Goal: Task Accomplishment & Management: Manage account settings

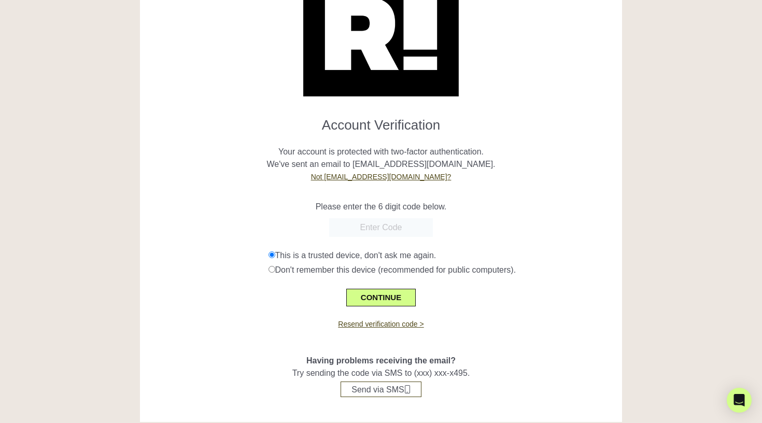
scroll to position [68, 0]
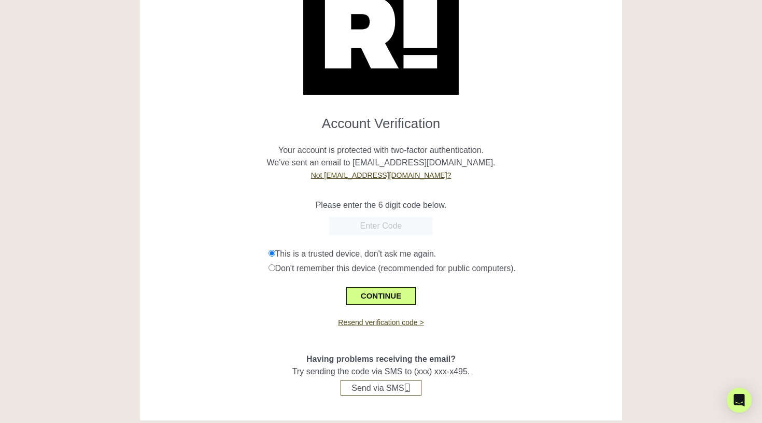
paste input "117983"
type input "117983"
click at [383, 295] on button "CONTINUE" at bounding box center [380, 296] width 69 height 18
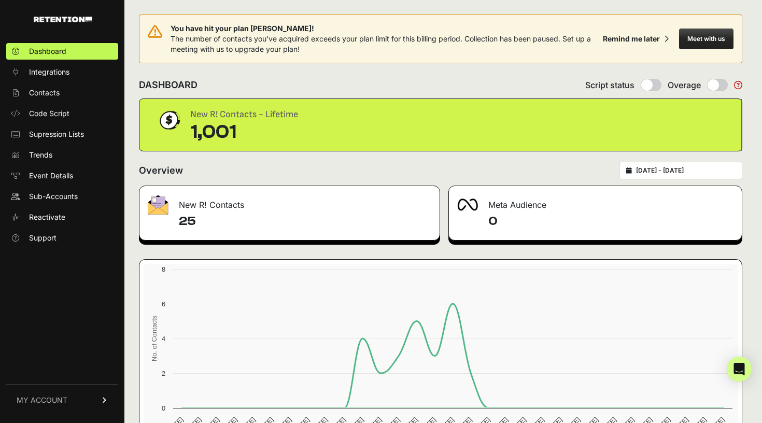
click at [59, 402] on span "MY ACCOUNT" at bounding box center [42, 400] width 51 height 10
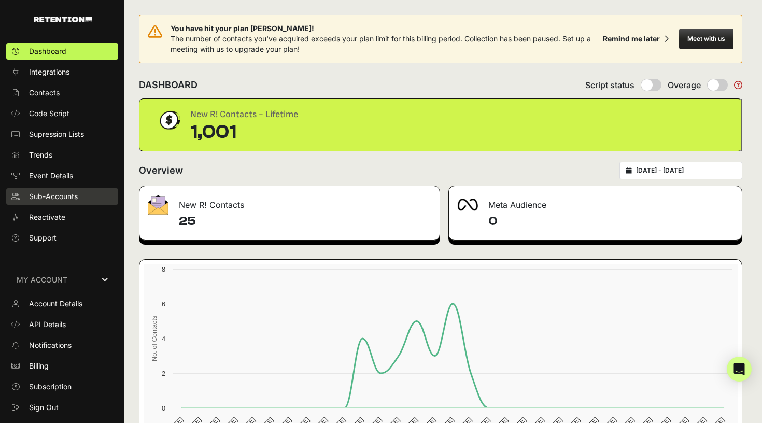
click at [47, 191] on link "Sub-Accounts" at bounding box center [62, 196] width 112 height 17
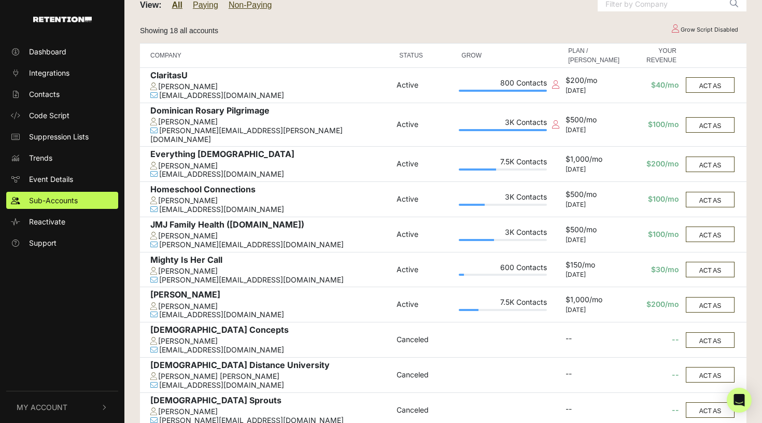
scroll to position [225, 0]
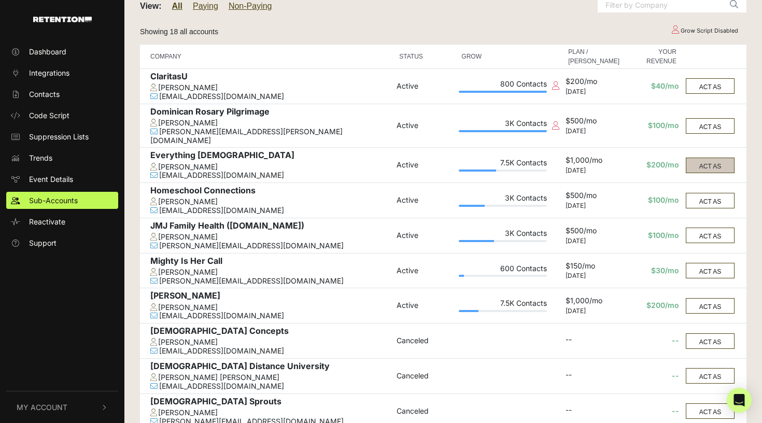
click at [705, 158] on button "ACT AS" at bounding box center [709, 166] width 49 height 16
